Goal: Task Accomplishment & Management: Manage account settings

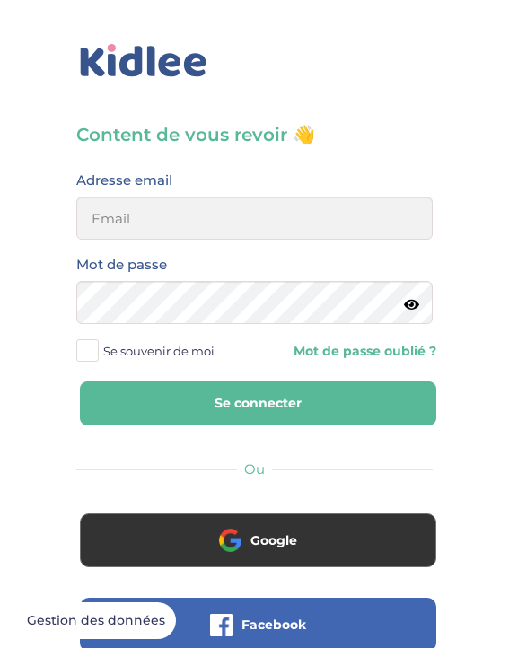
type input "cham.aboukalam@hotmail.com"
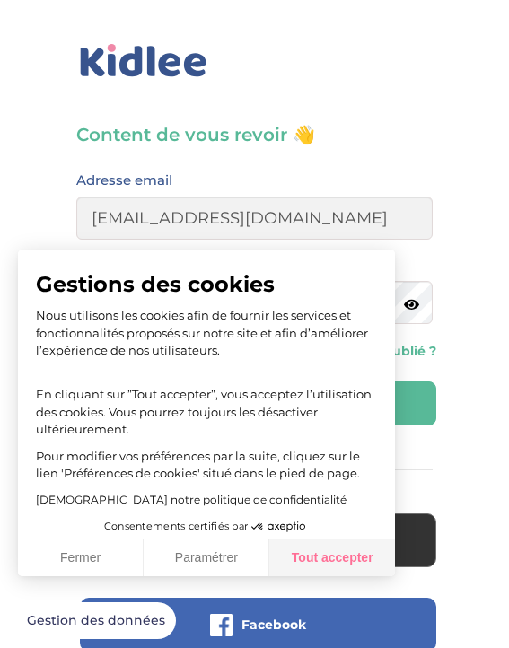
click at [307, 560] on button "Tout accepter" at bounding box center [332, 558] width 126 height 38
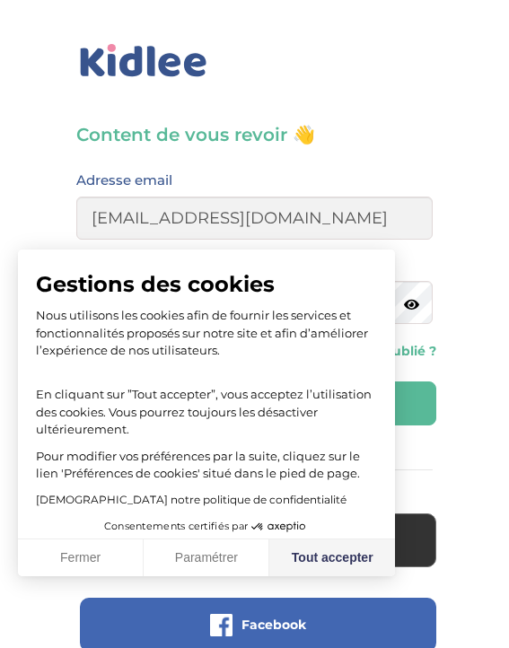
checkbox input "true"
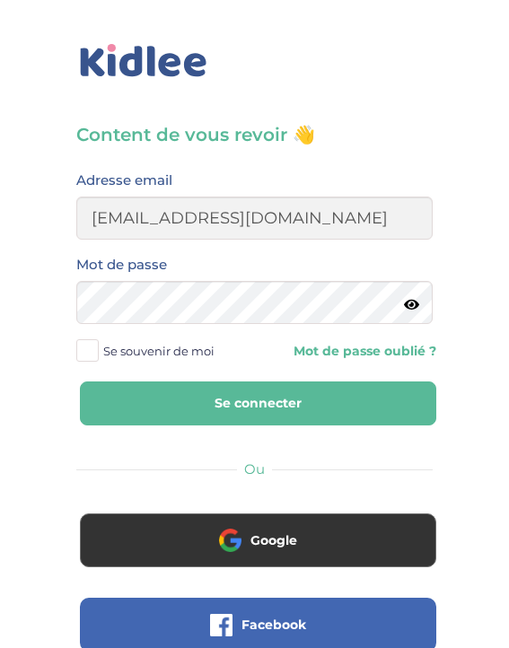
click at [234, 409] on button "Se connecter" at bounding box center [258, 403] width 356 height 44
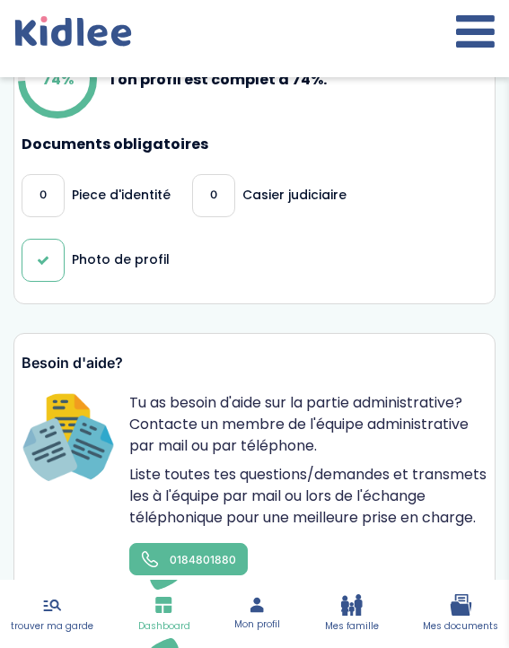
scroll to position [557, 0]
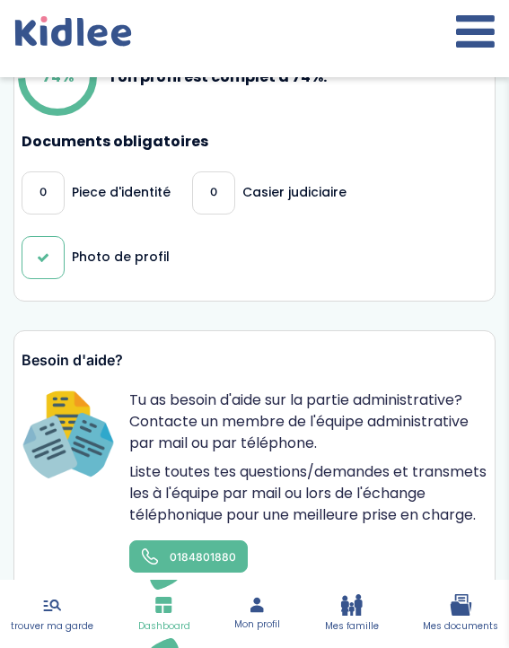
click at [215, 173] on div "0" at bounding box center [213, 192] width 43 height 43
click at [71, 171] on div "0 Piece d'identité" at bounding box center [96, 192] width 149 height 43
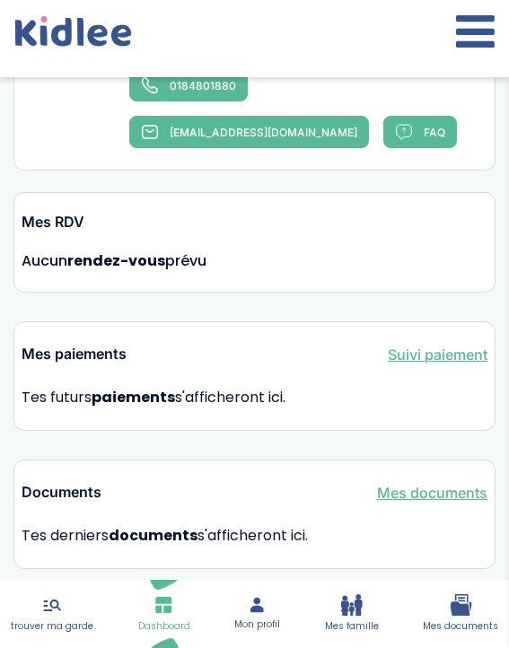
scroll to position [1030, 0]
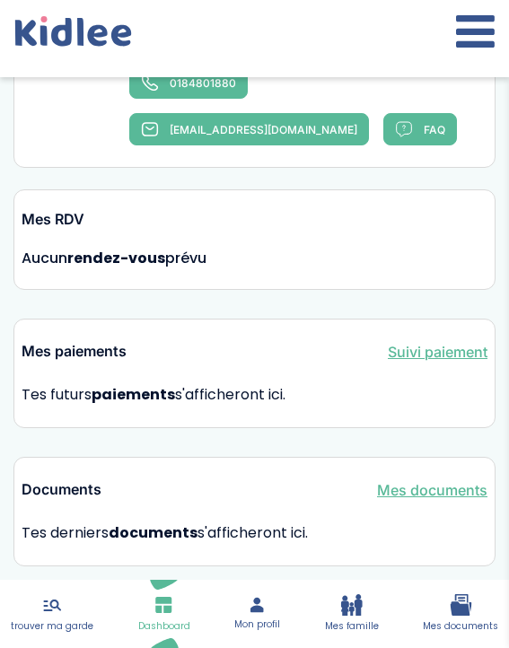
click at [423, 481] on link "Mes documents" at bounding box center [432, 490] width 110 height 22
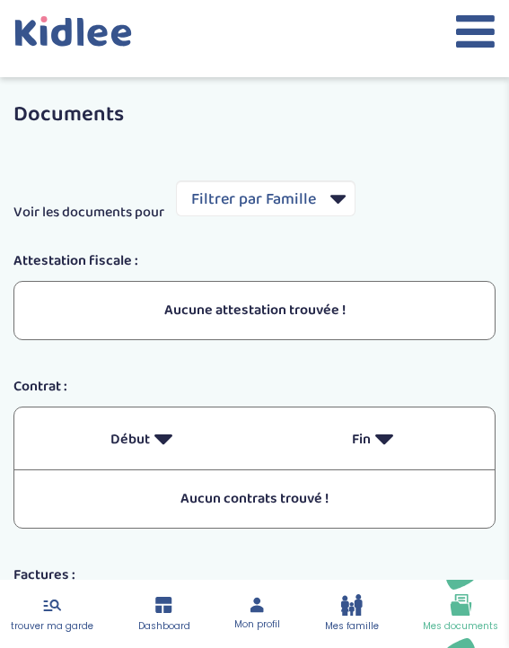
click at [465, 35] on icon at bounding box center [475, 31] width 39 height 45
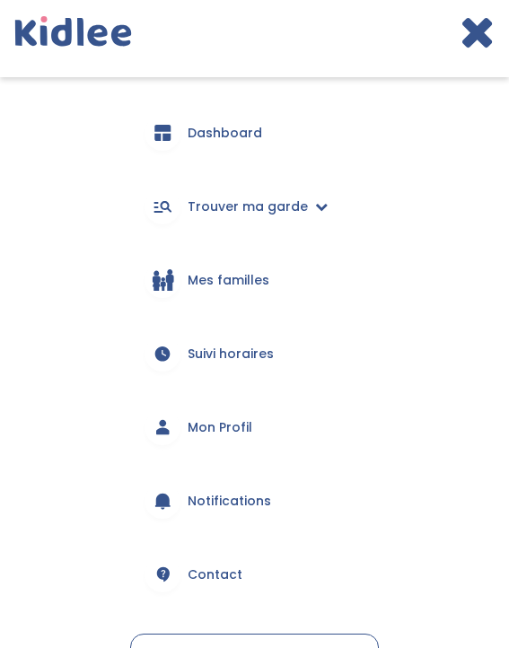
click at [199, 432] on span "Mon Profil" at bounding box center [220, 427] width 65 height 19
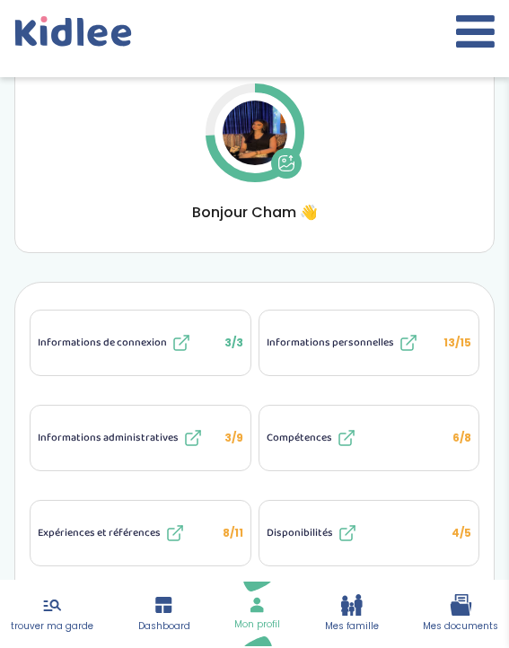
scroll to position [223, 0]
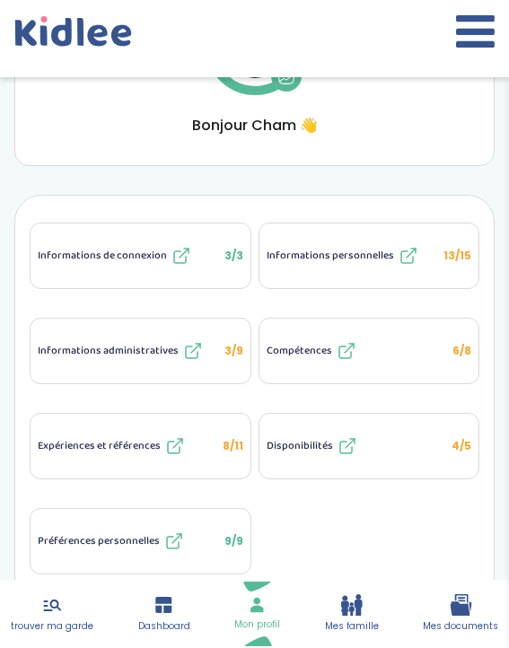
click at [115, 357] on span "Informations administratives" at bounding box center [108, 351] width 141 height 16
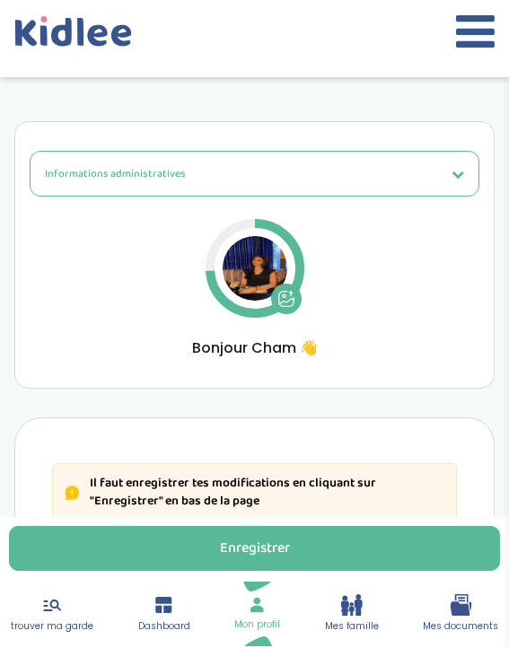
select select "Carte d'identité française ou Passeport français daté de moins de 5 ans"
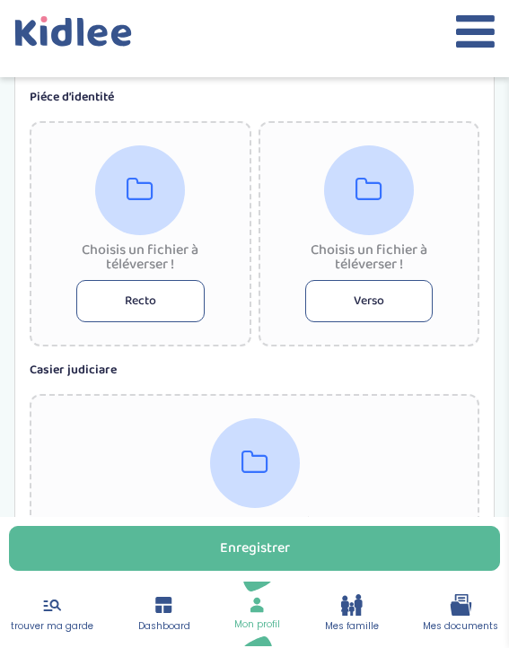
scroll to position [1865, 0]
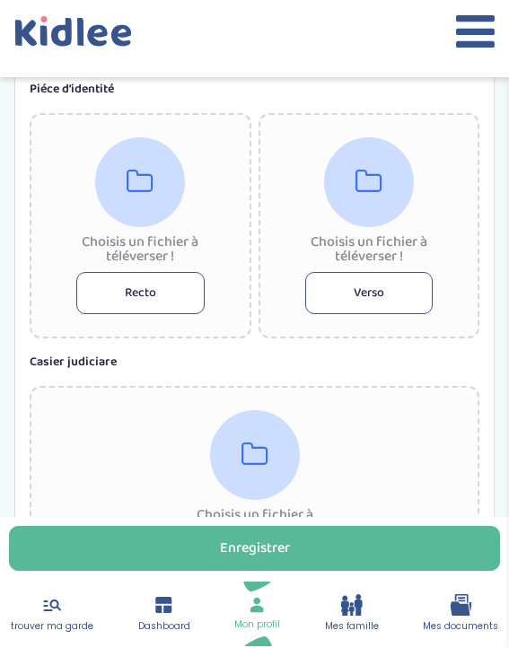
click at [168, 300] on button "Recto" at bounding box center [140, 293] width 128 height 42
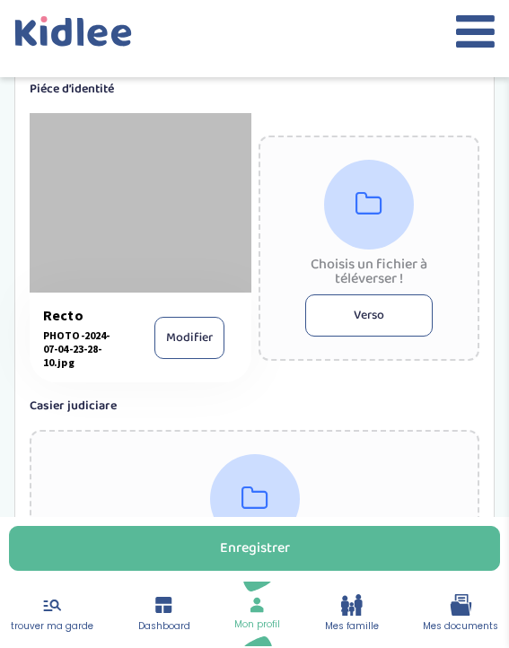
click at [355, 303] on button "Verso" at bounding box center [369, 315] width 128 height 42
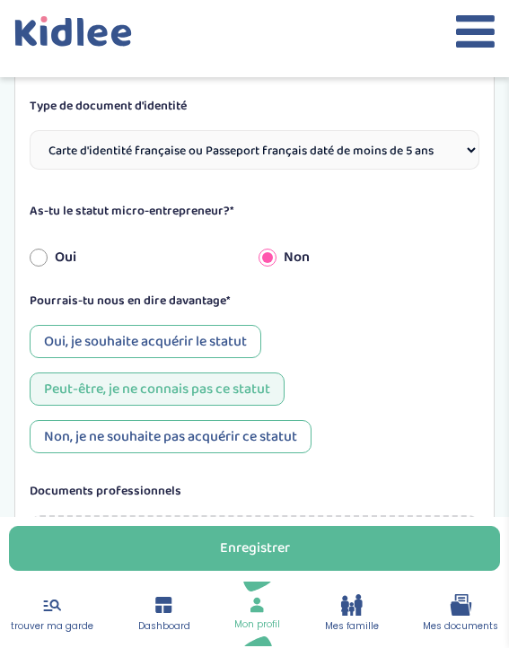
scroll to position [496, 0]
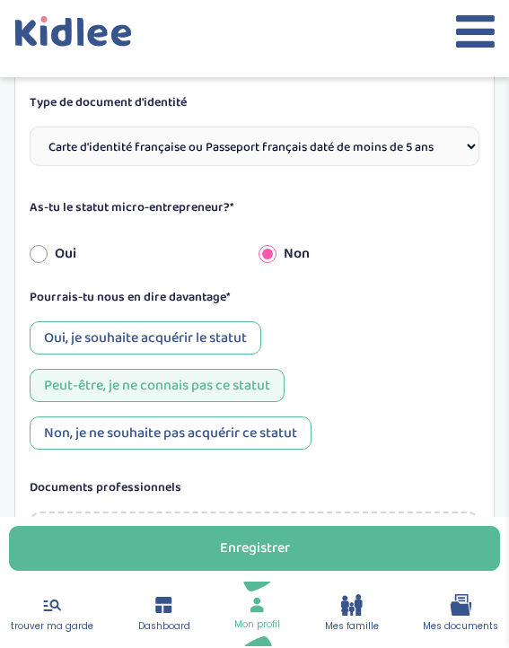
click at [148, 329] on div "Oui, je souhaite acquérir le statut" at bounding box center [146, 337] width 232 height 33
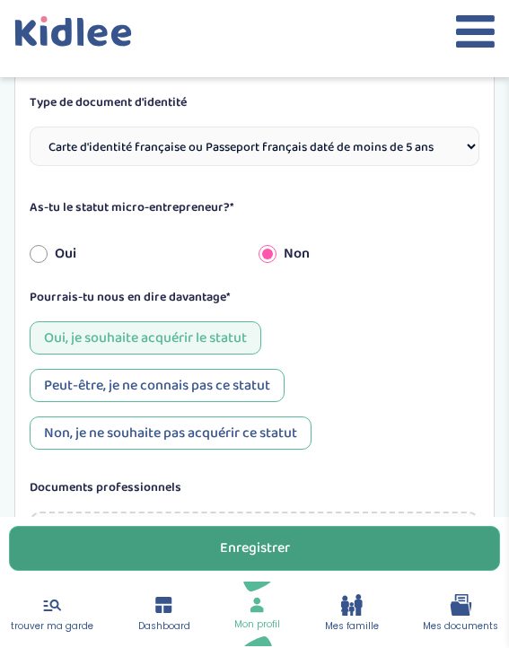
click at [182, 541] on button "Enregistrer" at bounding box center [254, 548] width 491 height 45
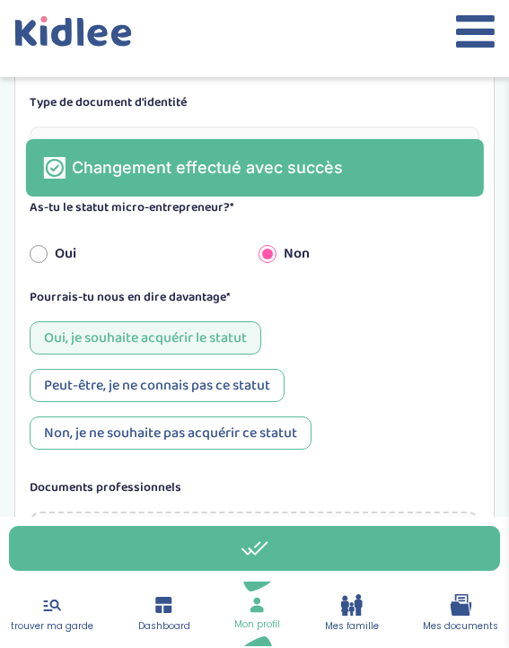
click at [43, 35] on icon at bounding box center [43, 35] width 7 height 20
